Goal: Task Accomplishment & Management: Manage account settings

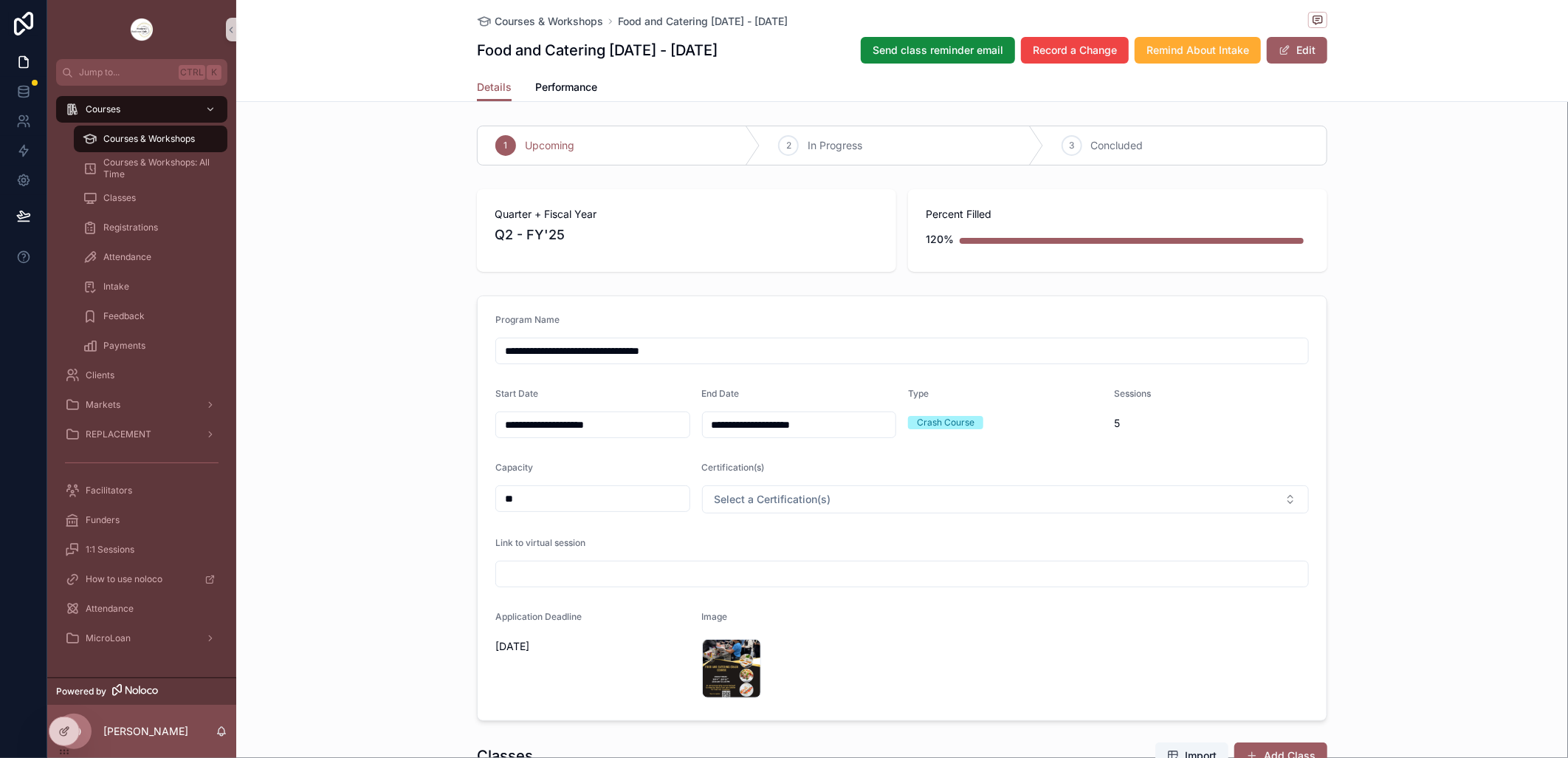
click at [138, 131] on div "Courses & Workshops" at bounding box center [151, 139] width 136 height 24
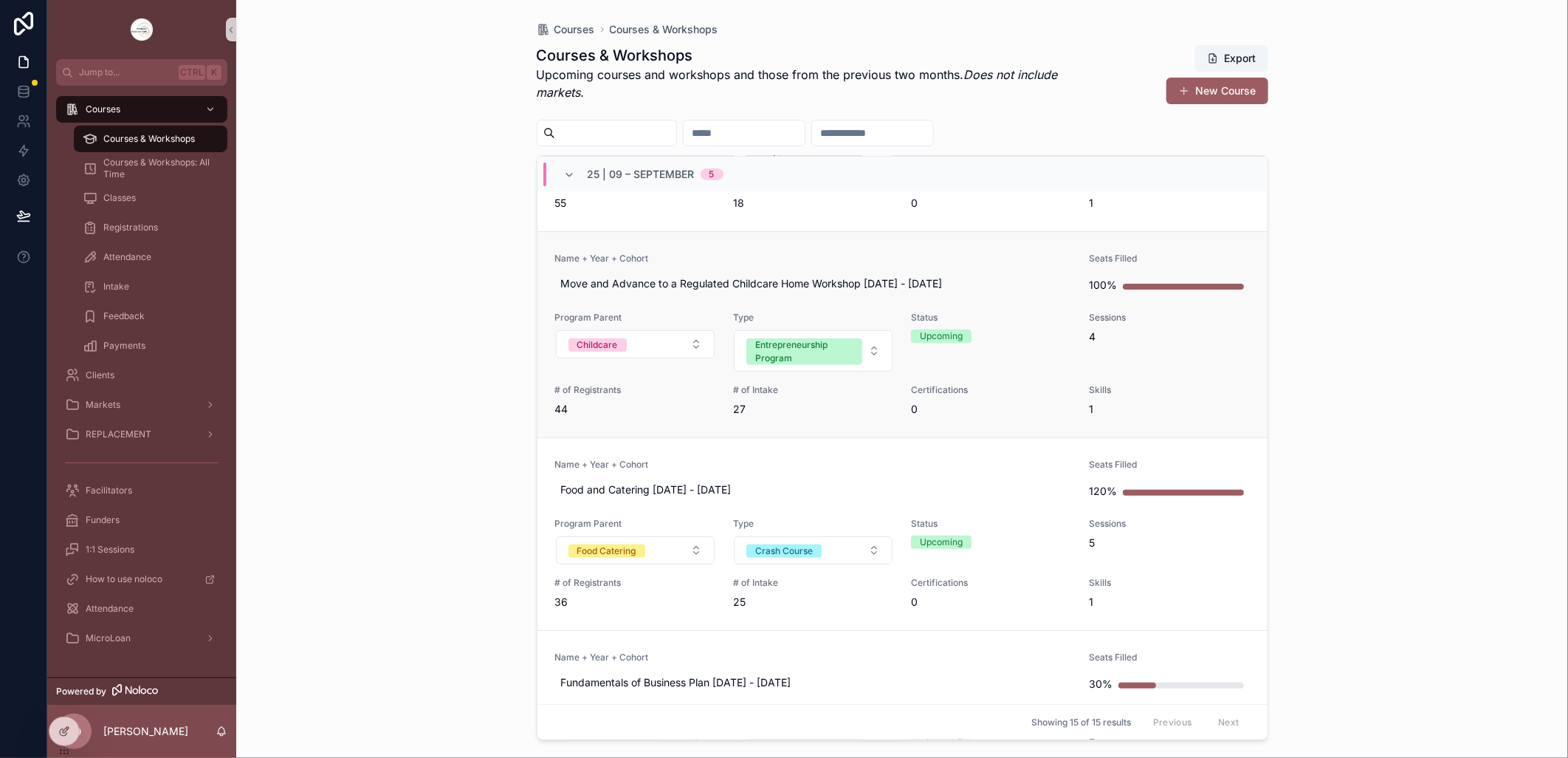
scroll to position [246, 0]
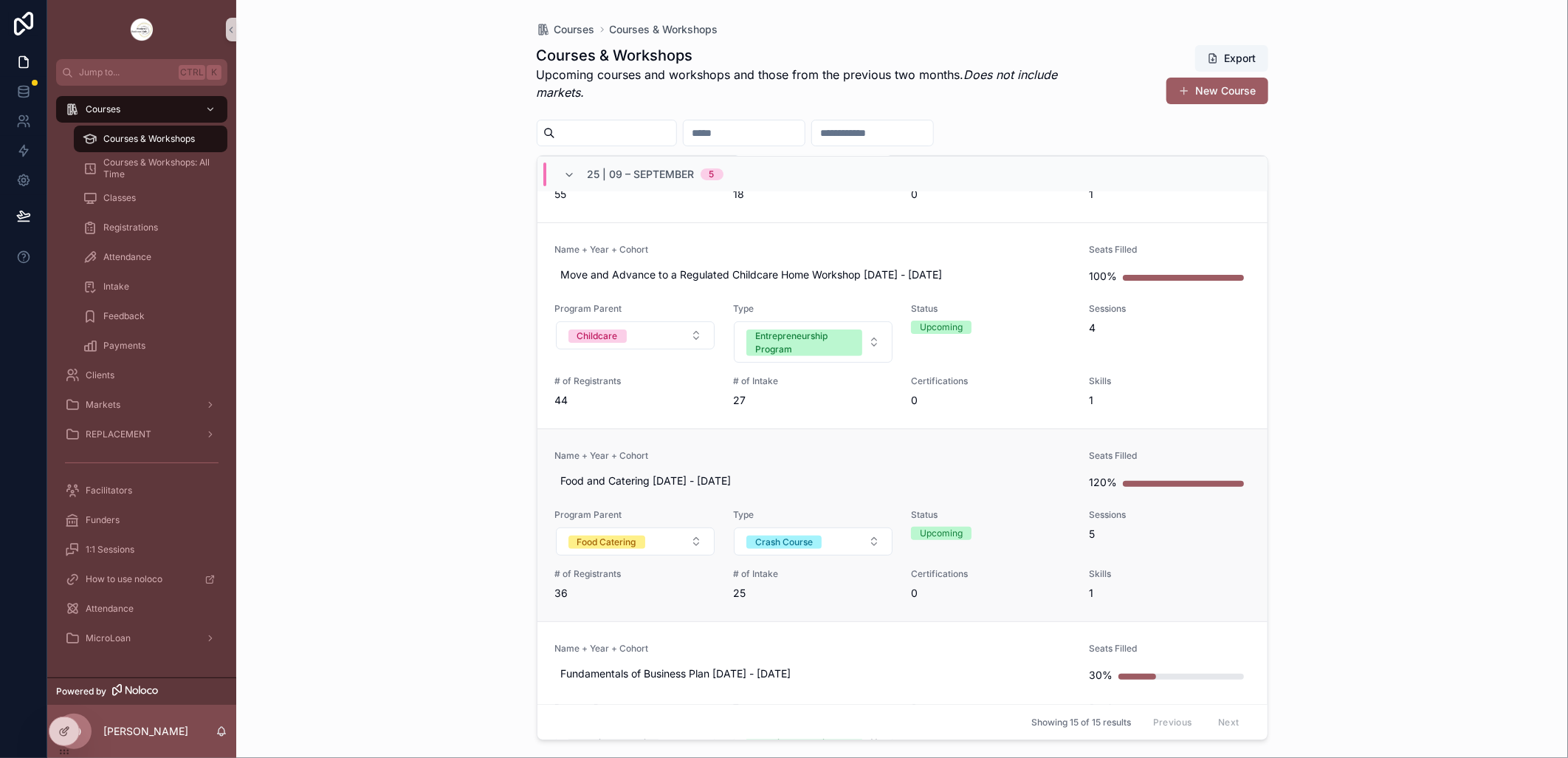
click at [845, 448] on link "Name + Year + Cohort Food and Catering [DATE] - [DATE] Seats Filled 120% Progra…" at bounding box center [902, 524] width 730 height 193
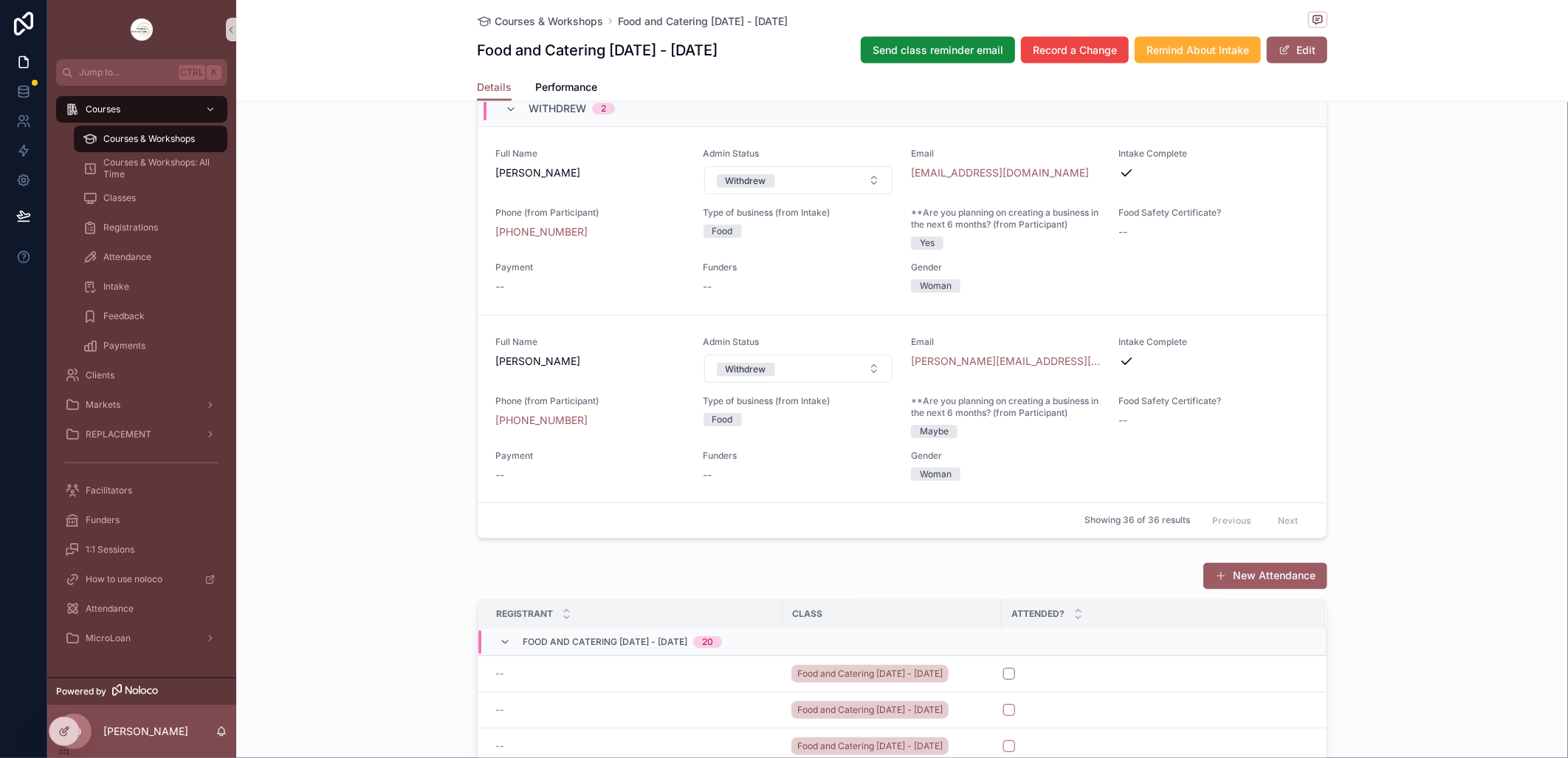
scroll to position [3253, 0]
click at [145, 133] on span "Courses & Workshops" at bounding box center [149, 139] width 91 height 12
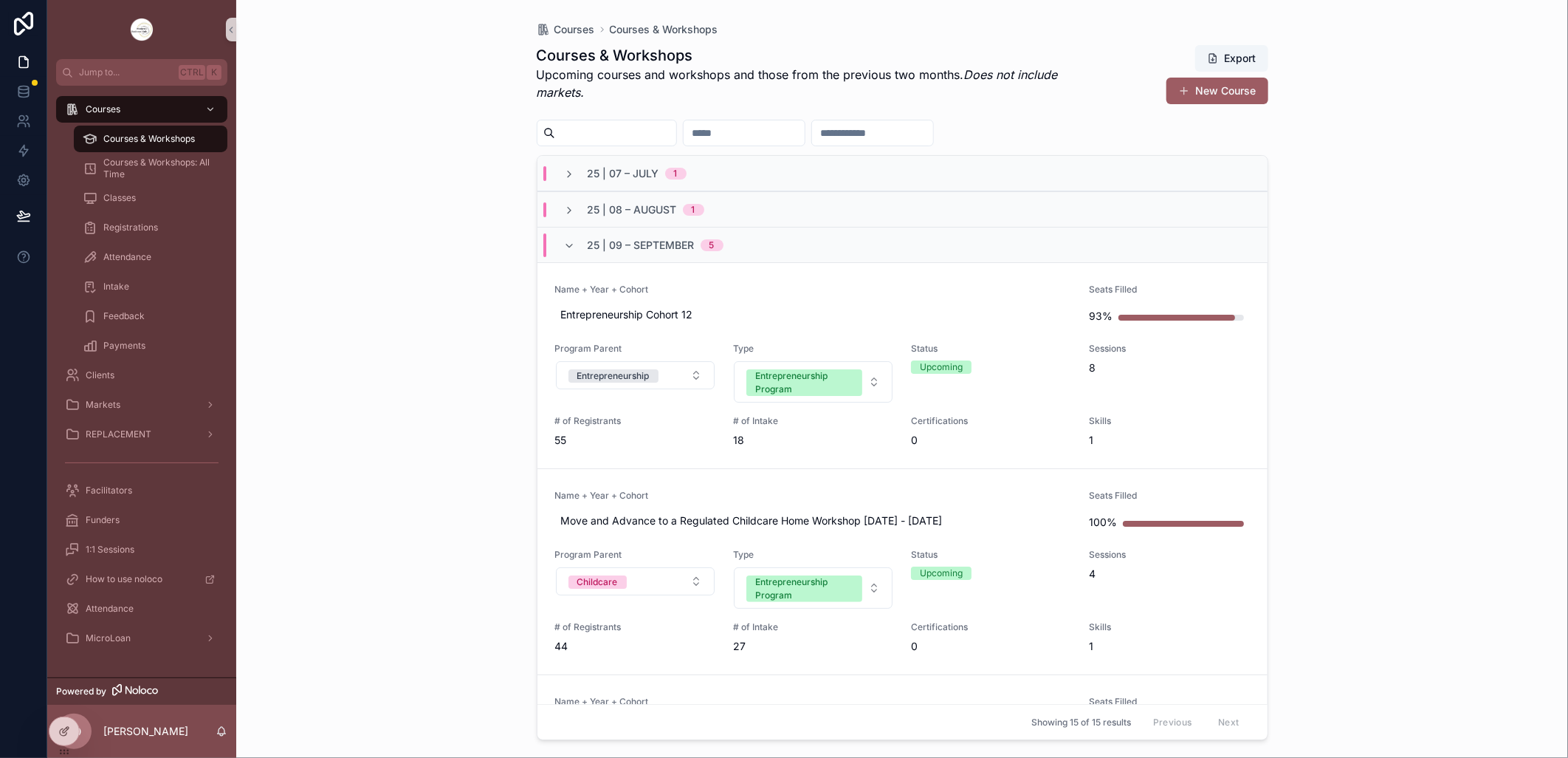
click at [101, 144] on div "Courses & Workshops" at bounding box center [151, 139] width 136 height 24
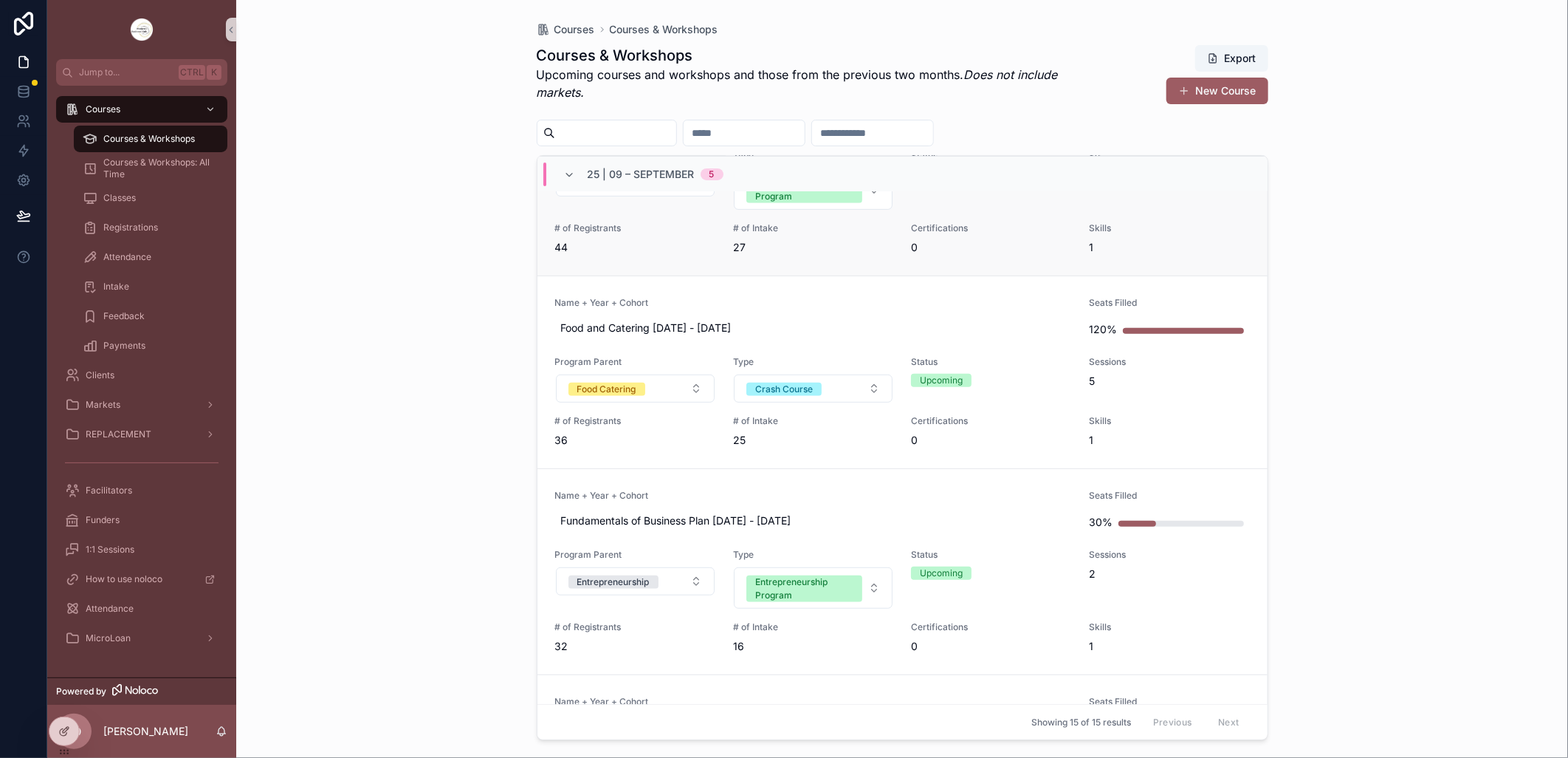
scroll to position [410, 0]
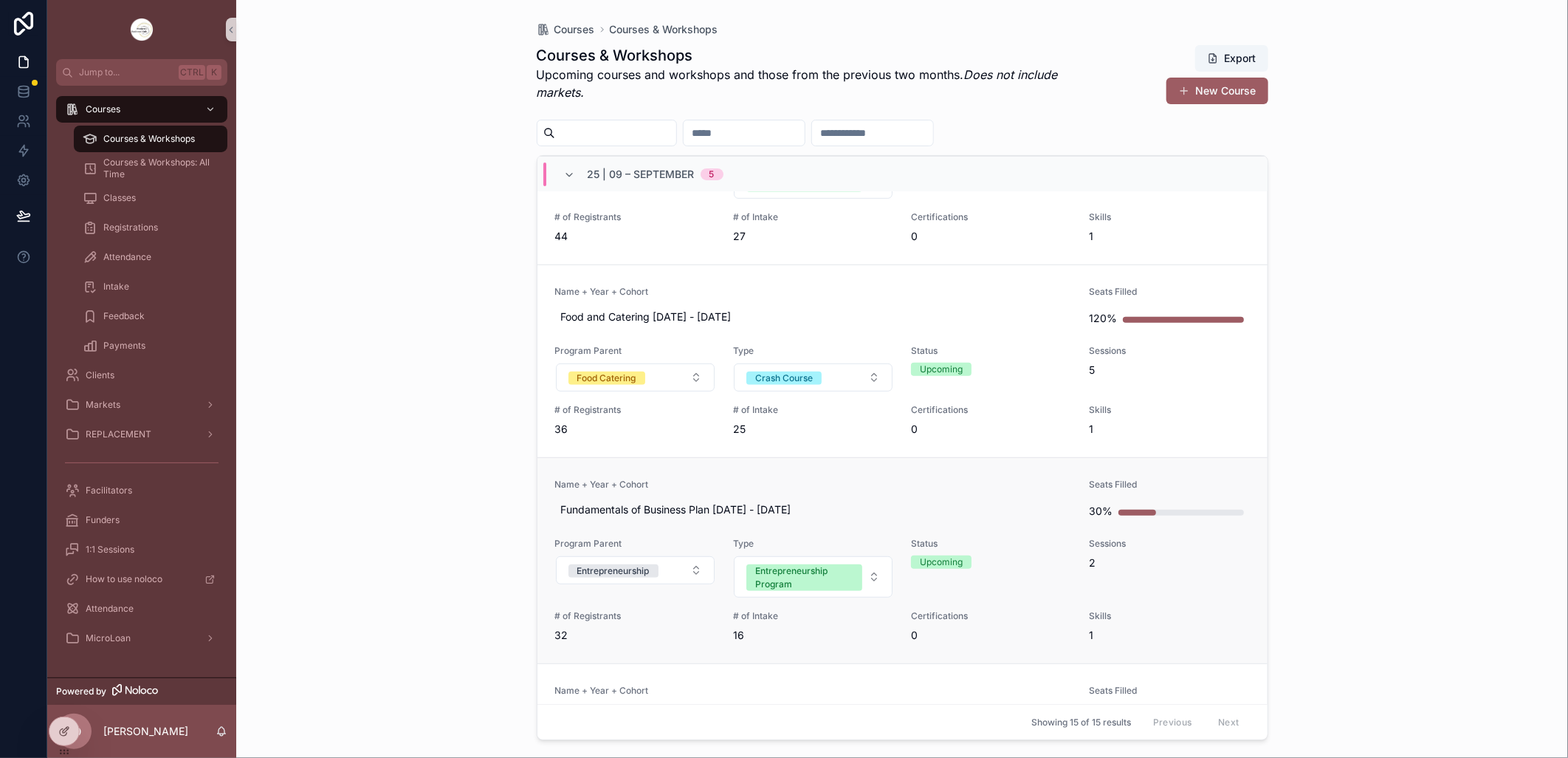
click at [821, 476] on link "Name + Year + Cohort Fundamentals of Business Plan [DATE] - [DATE] Seats Filled…" at bounding box center [902, 560] width 730 height 206
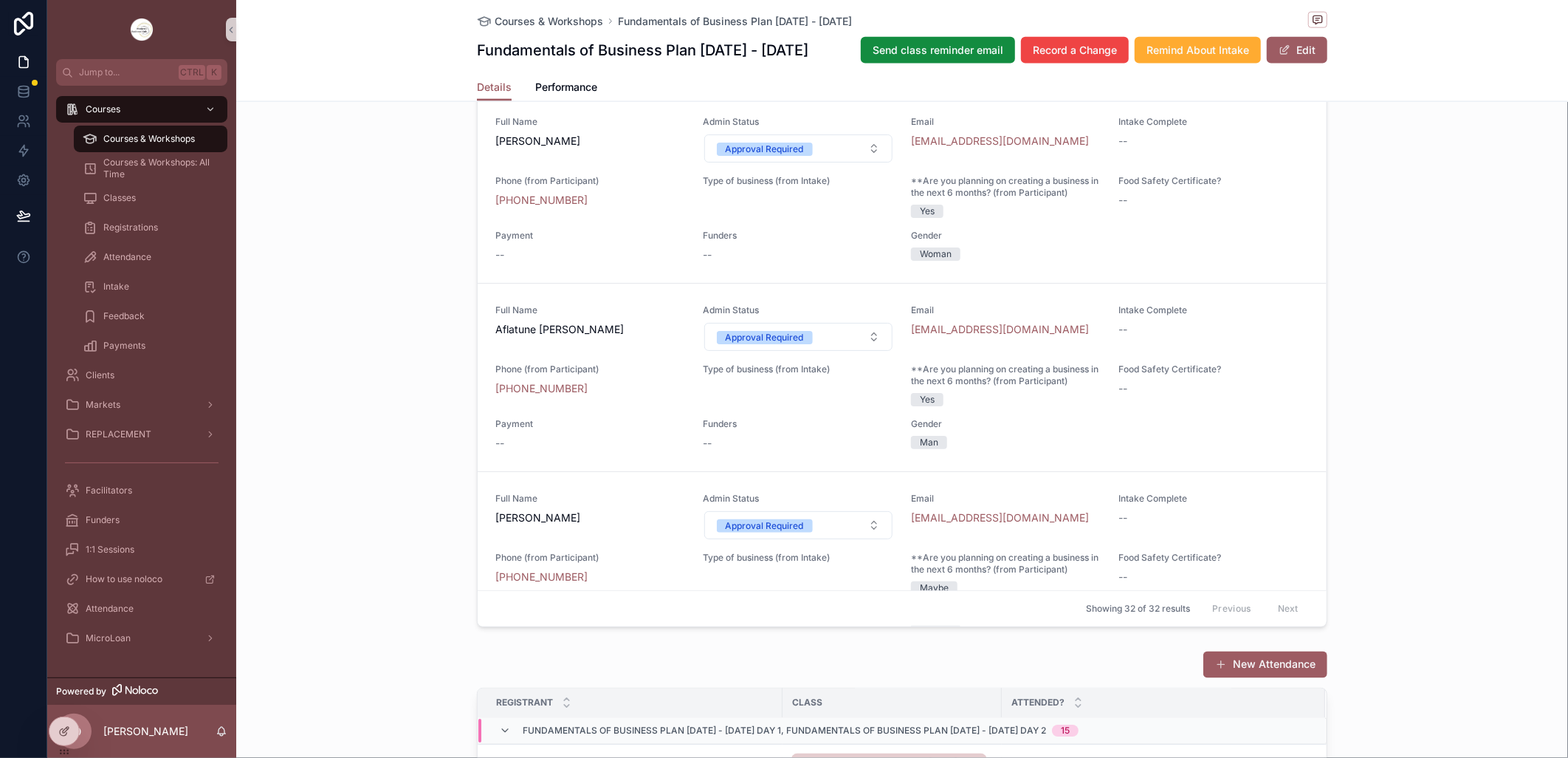
scroll to position [1230, 0]
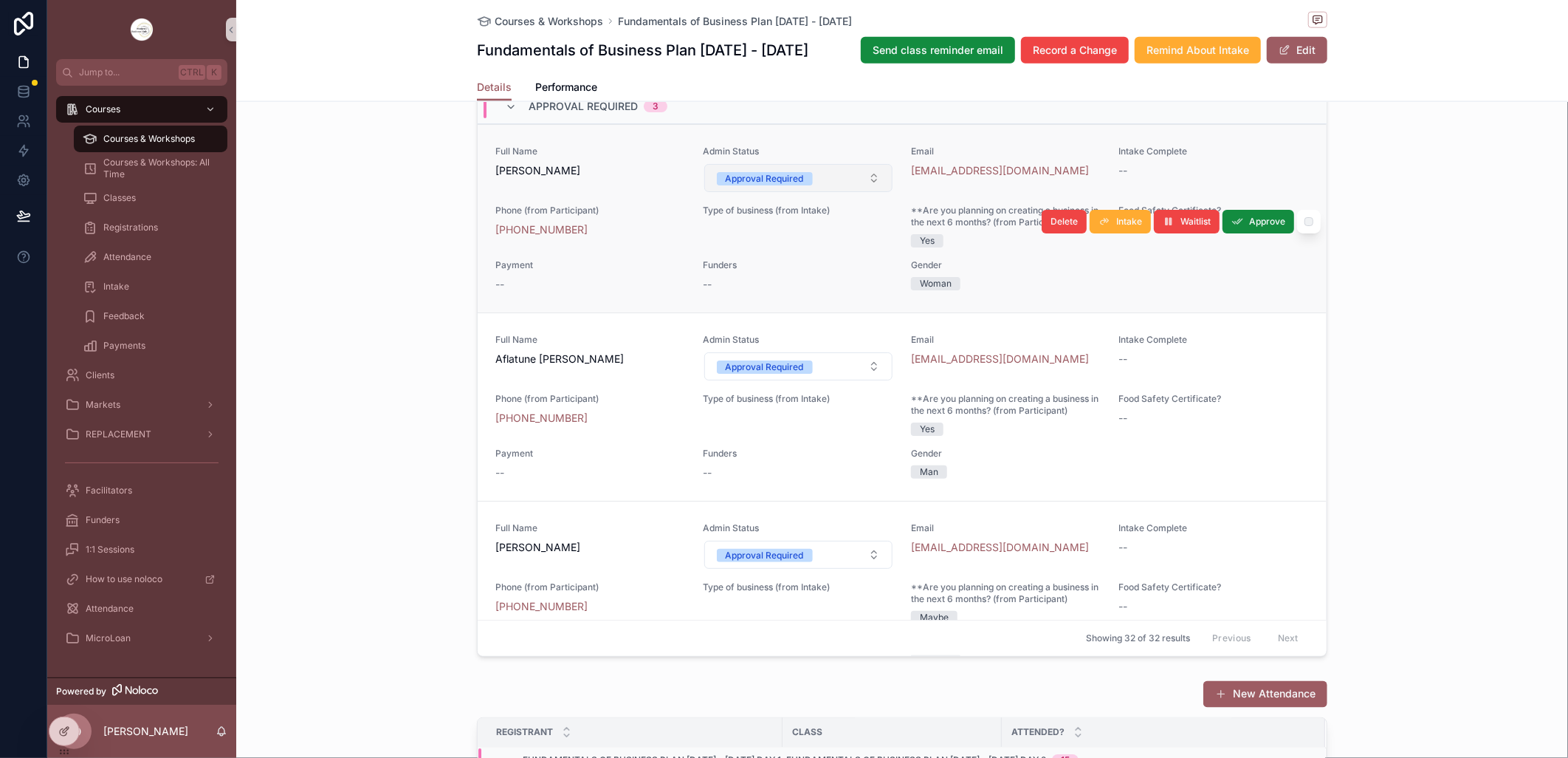
click at [854, 192] on button "Approval Required" at bounding box center [799, 178] width 189 height 28
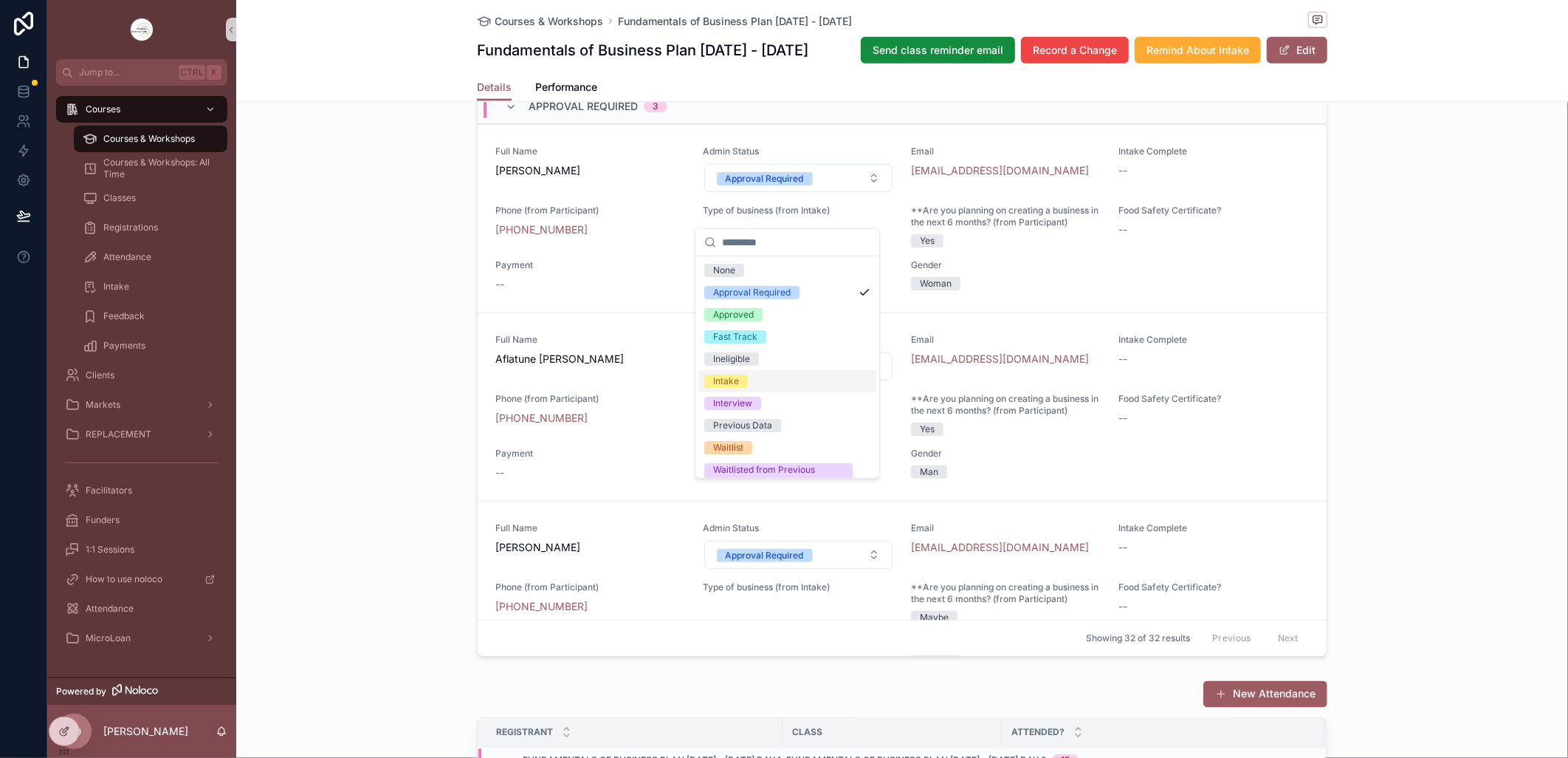
click at [733, 380] on div "Intake" at bounding box center [727, 381] width 26 height 13
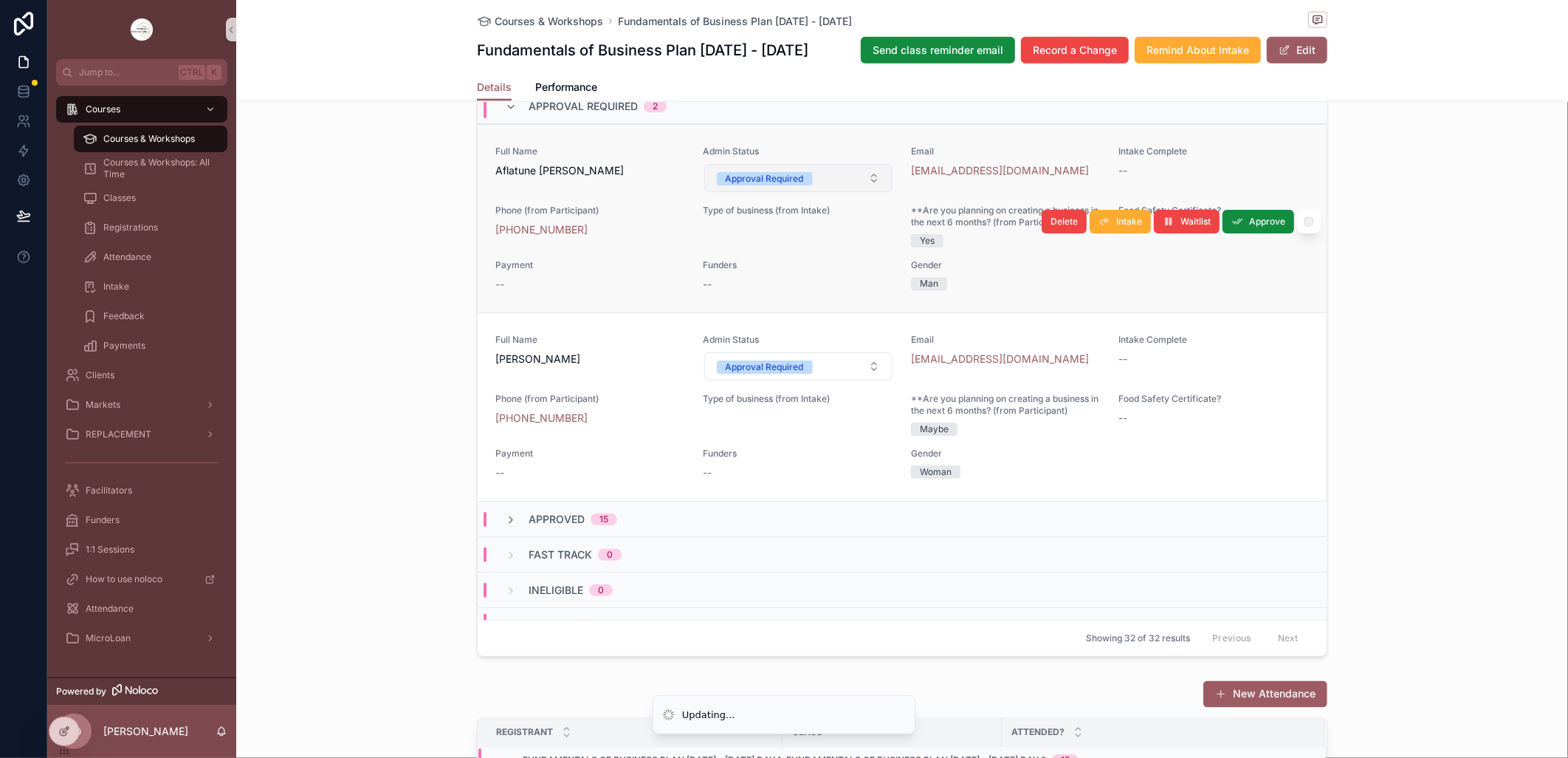
click at [857, 192] on button "Approval Required" at bounding box center [799, 178] width 189 height 28
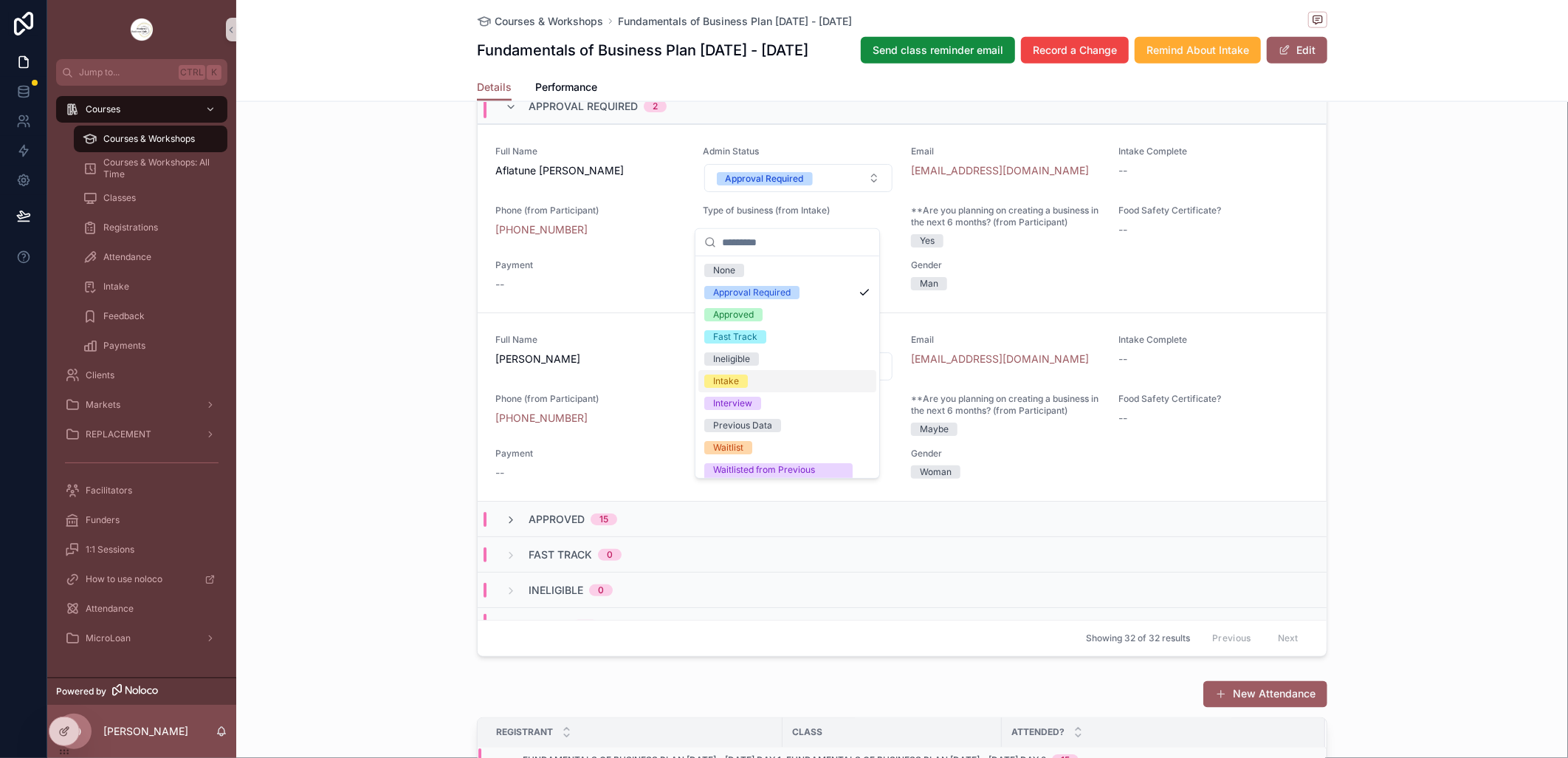
click at [739, 384] on span "Intake" at bounding box center [726, 381] width 43 height 13
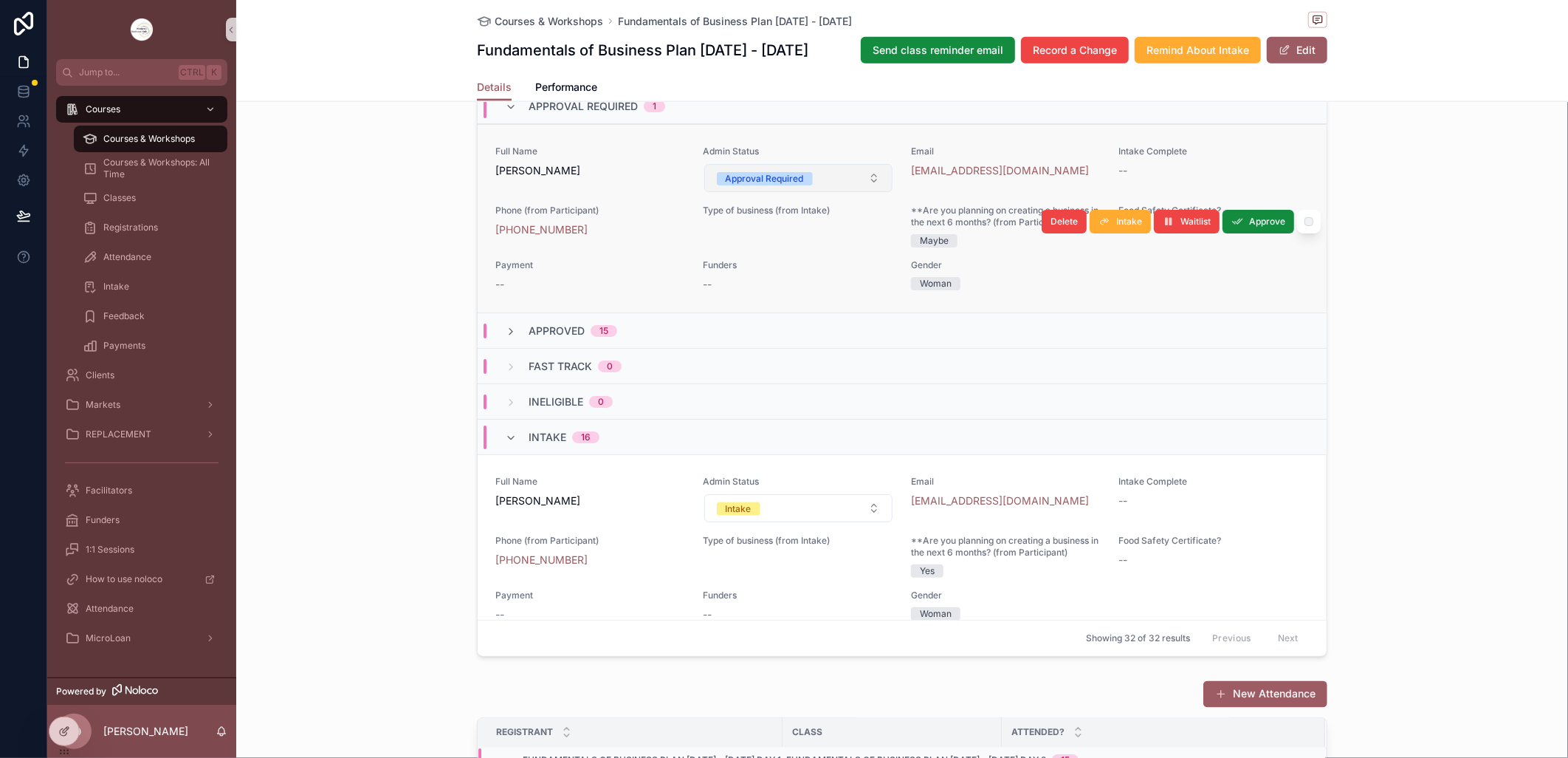
click at [864, 192] on button "Approval Required" at bounding box center [799, 178] width 189 height 28
click at [862, 192] on button "Approval Required" at bounding box center [799, 178] width 189 height 28
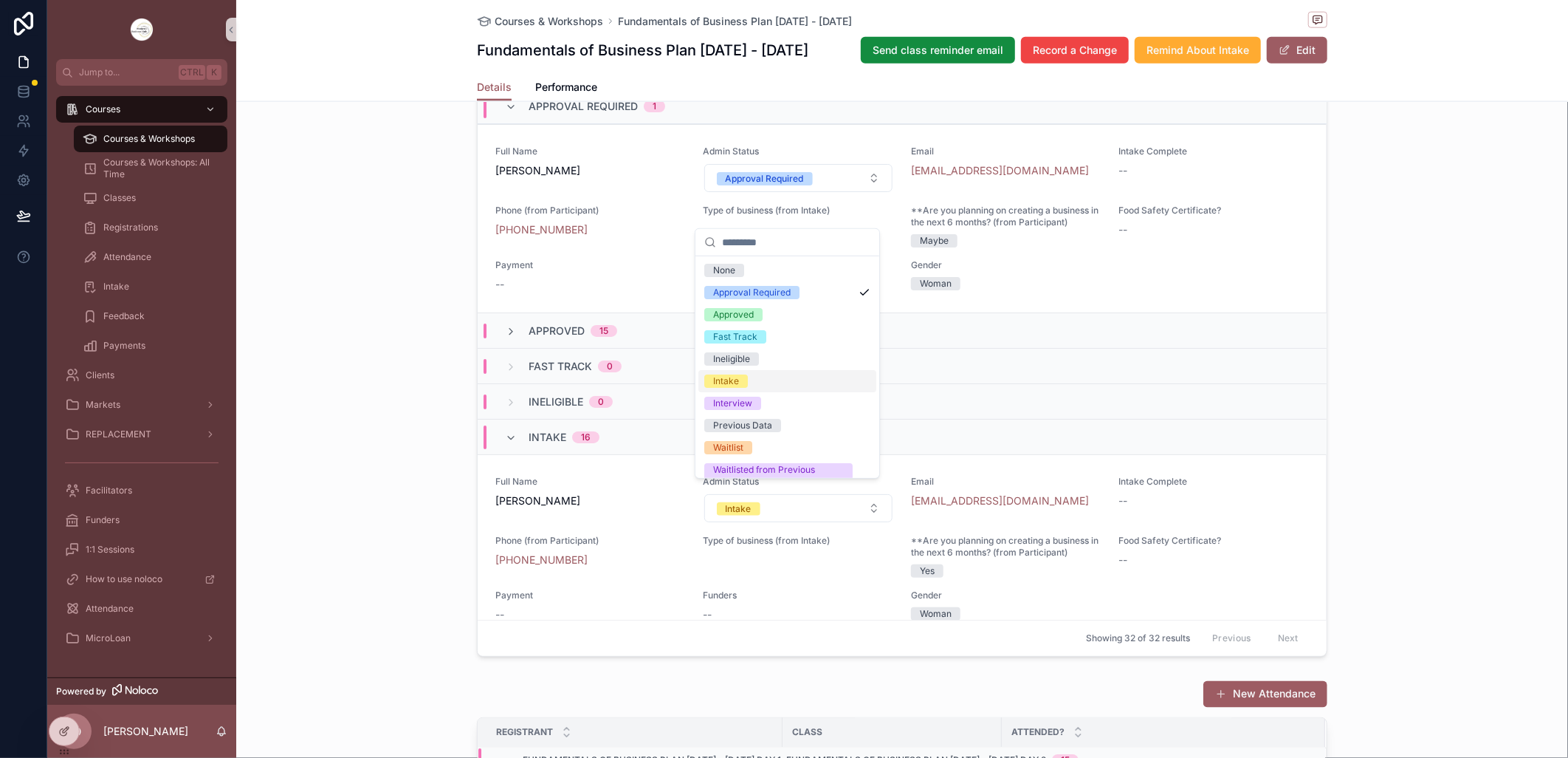
click at [746, 378] on span "Intake" at bounding box center [726, 381] width 43 height 13
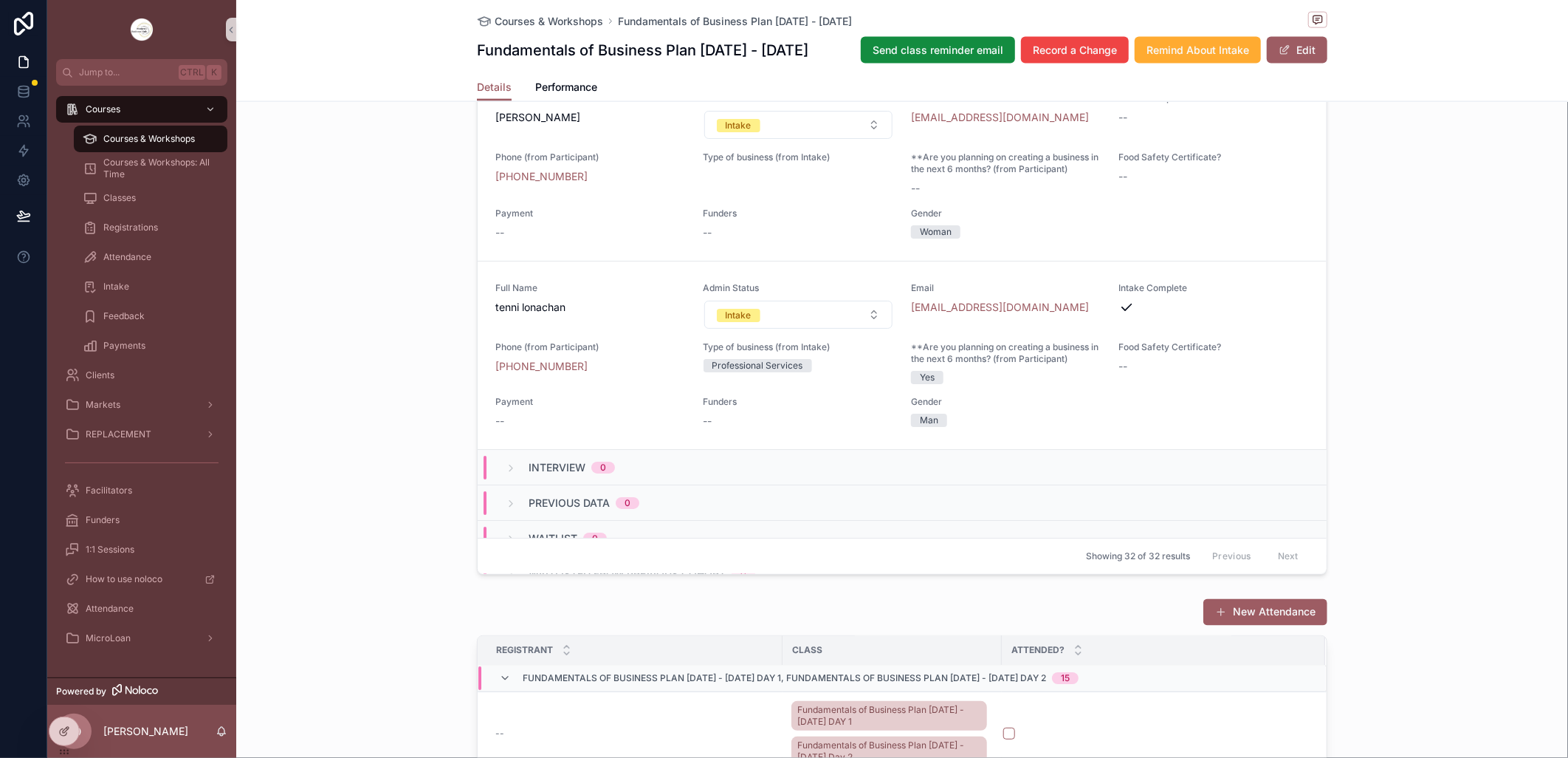
scroll to position [3260, 0]
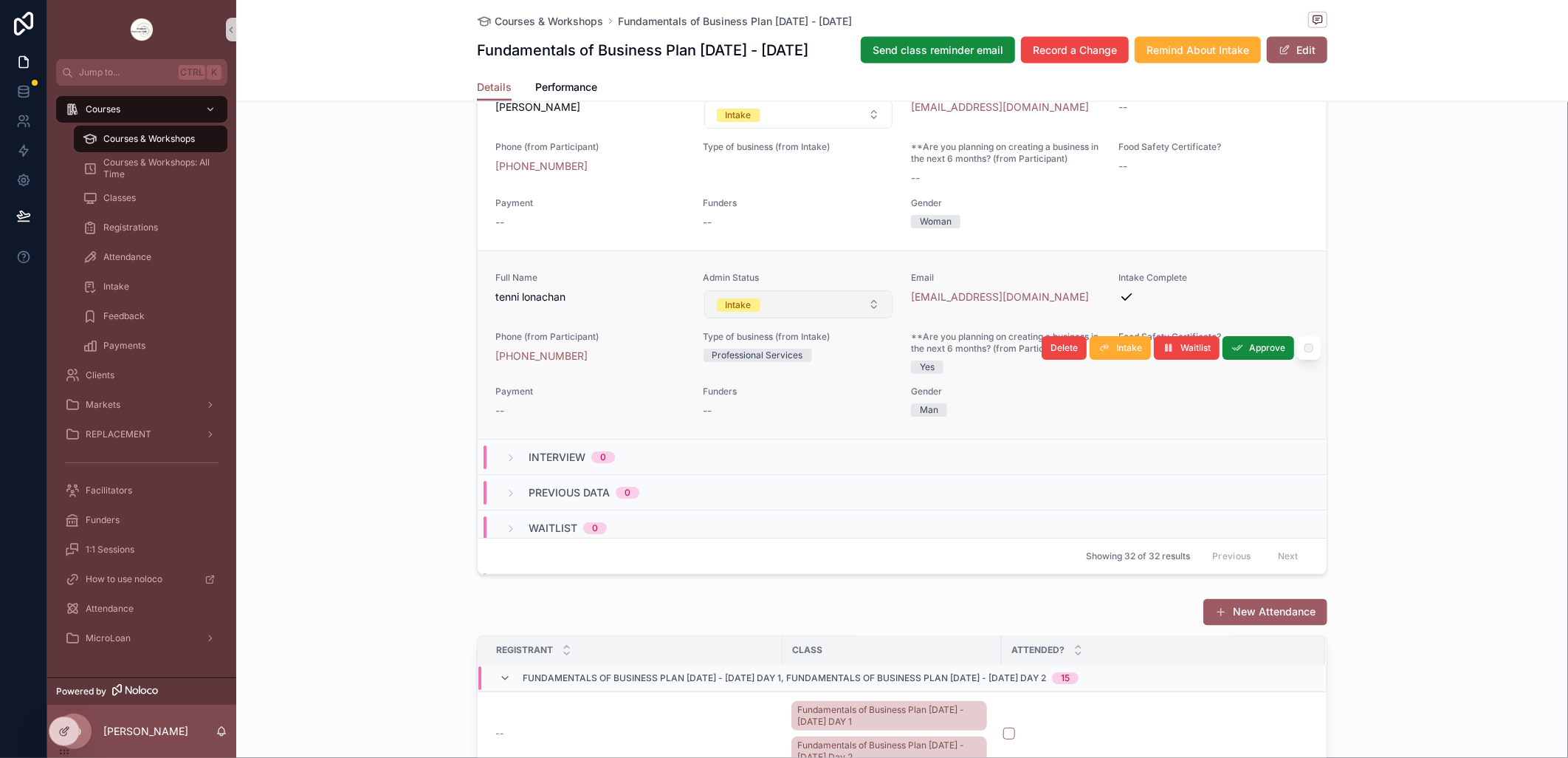
click at [862, 318] on button "Intake" at bounding box center [799, 304] width 189 height 28
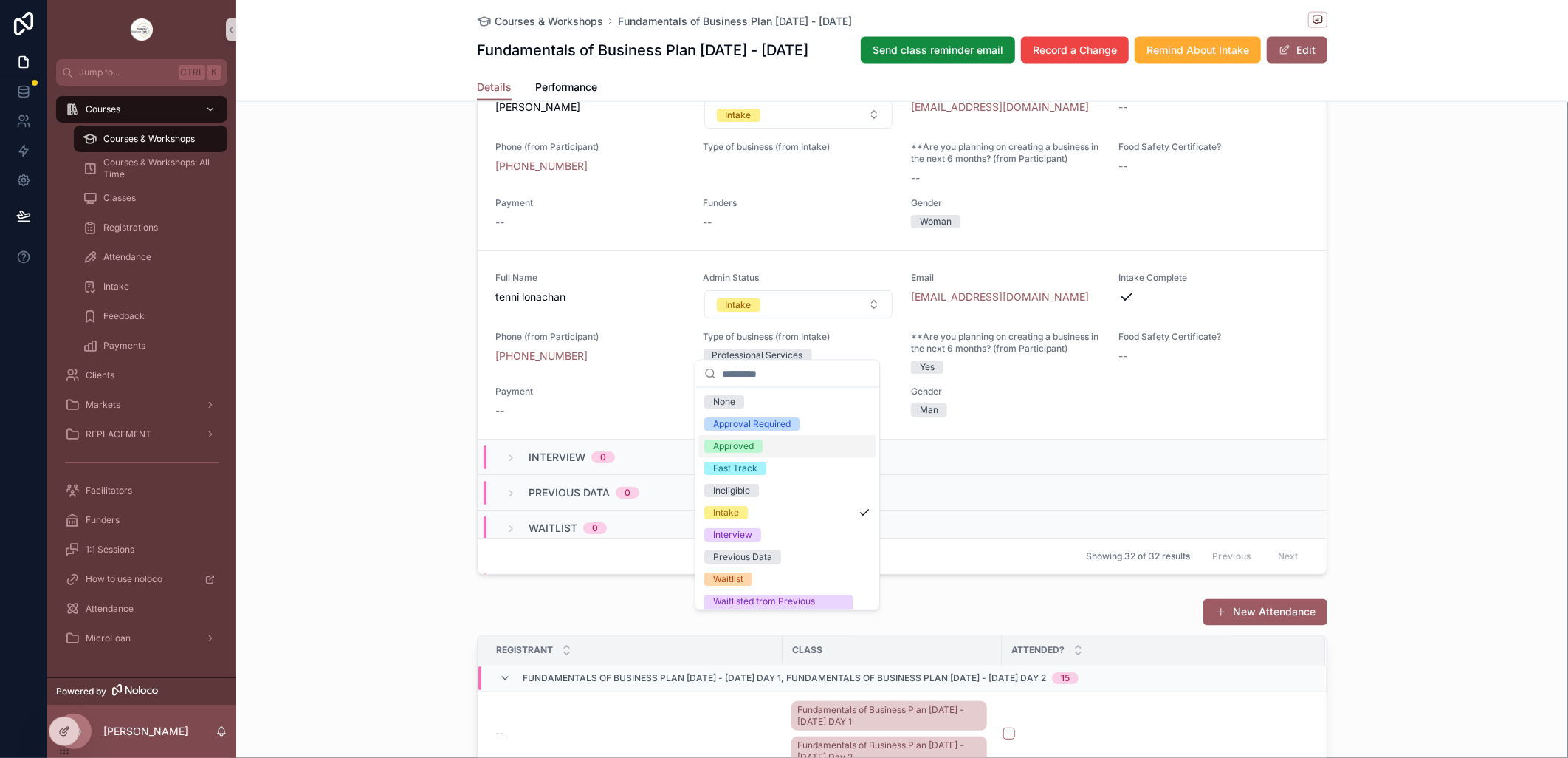
click at [754, 447] on span "Approved" at bounding box center [733, 446] width 59 height 13
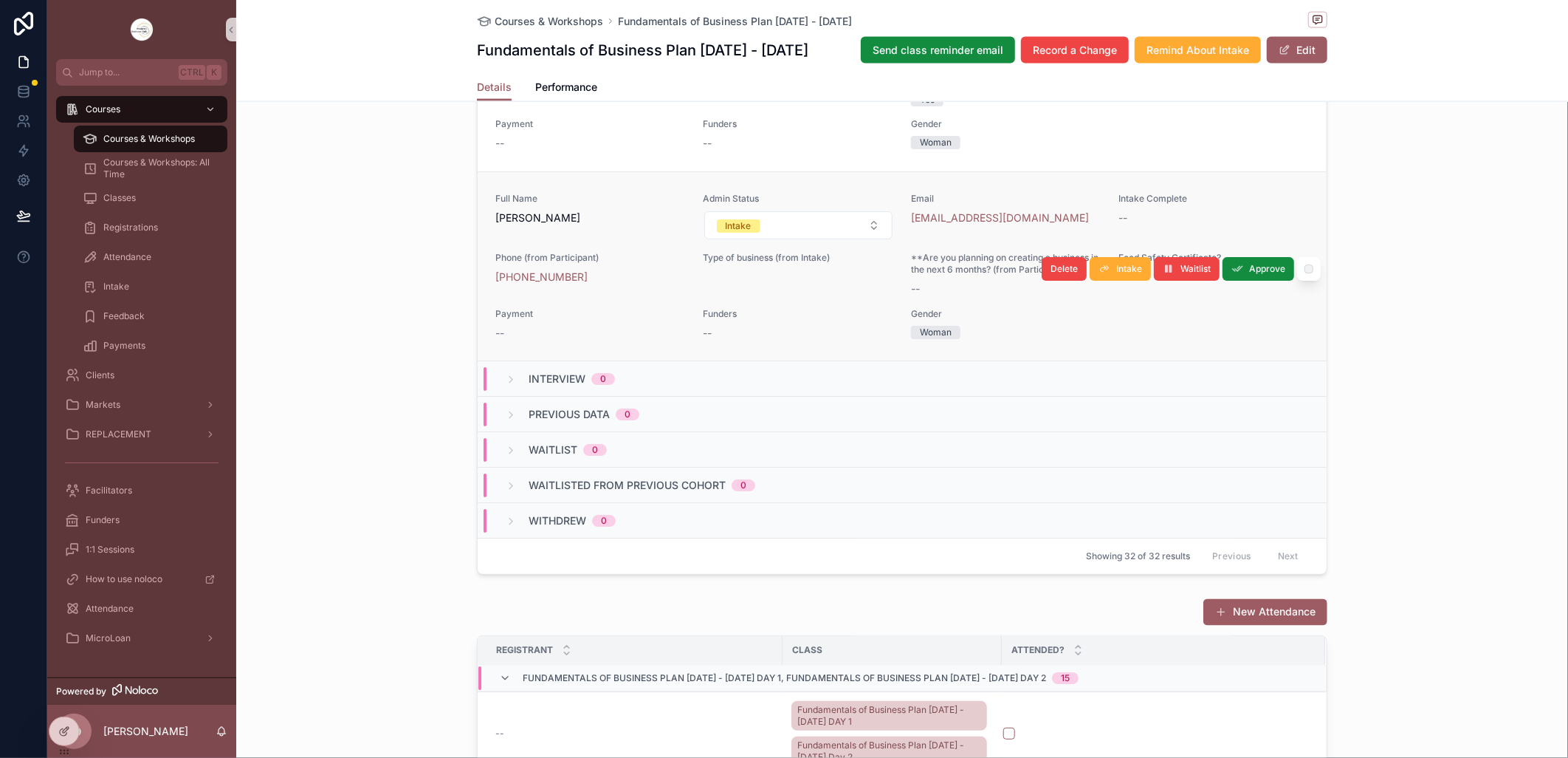
scroll to position [2519, 0]
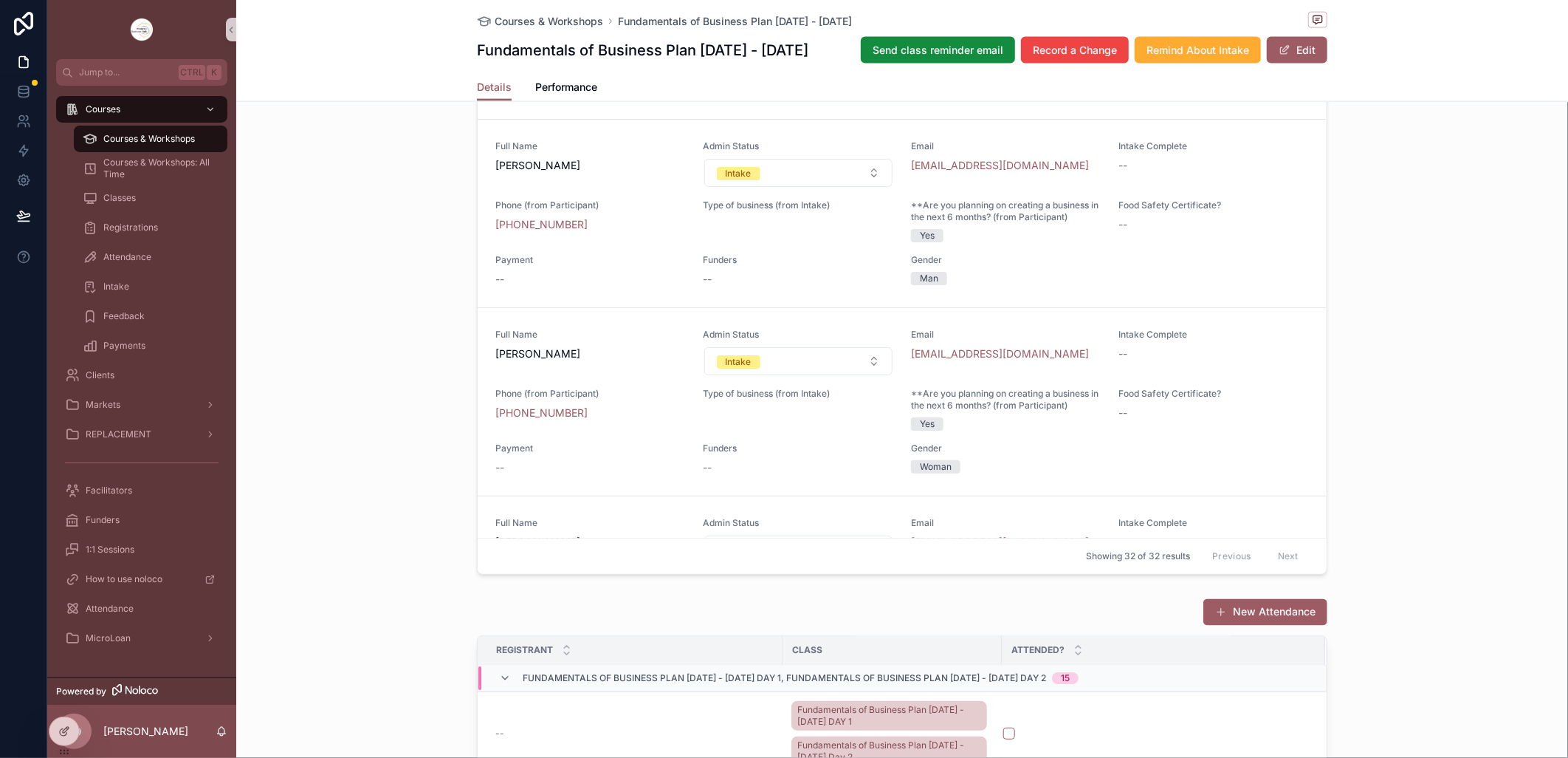
click at [174, 127] on div "Courses & Workshops" at bounding box center [151, 139] width 136 height 24
